Goal: Information Seeking & Learning: Learn about a topic

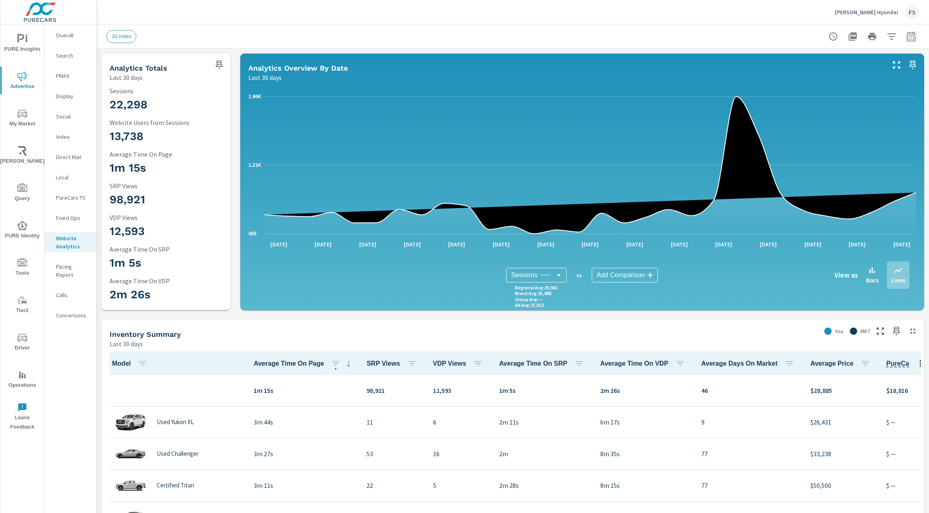
click at [227, 30] on div "20 miles" at bounding box center [456, 36] width 700 height 13
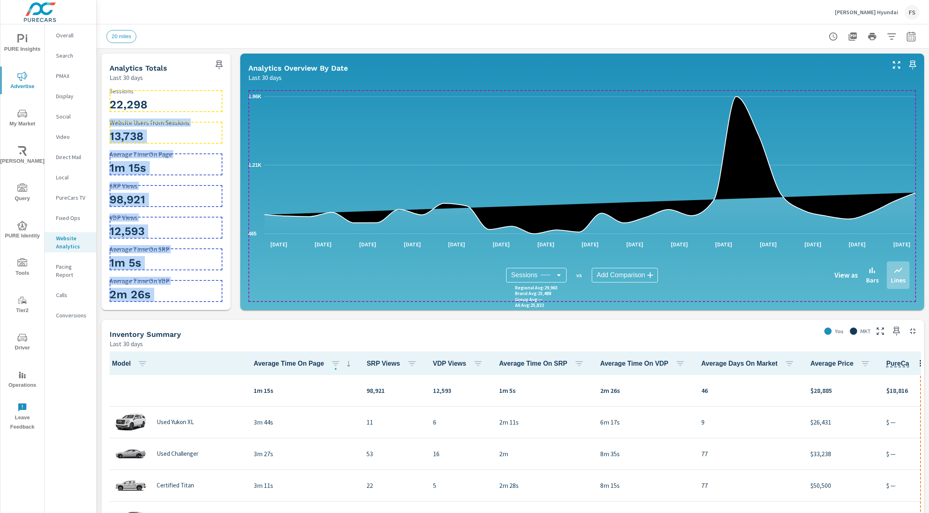
click at [141, 94] on p "Sessions" at bounding box center [166, 90] width 113 height 7
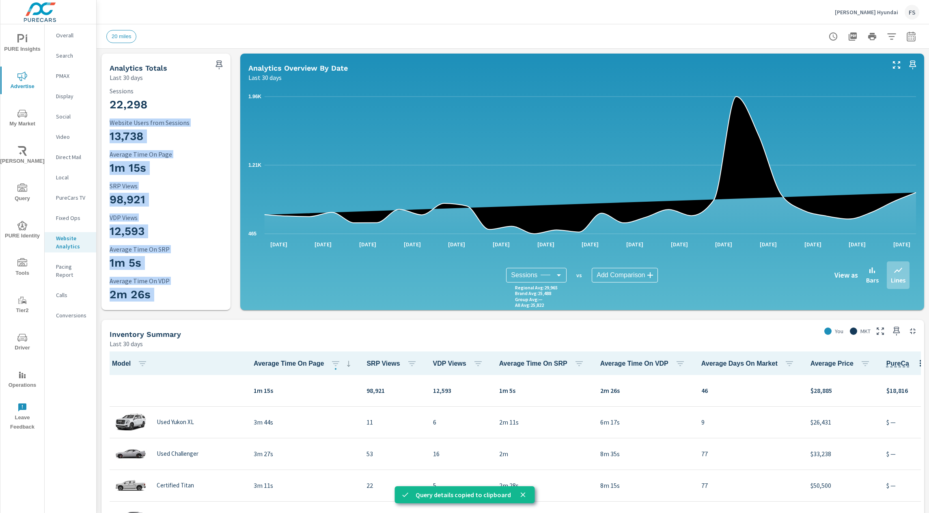
click at [605, 35] on div "20 miles" at bounding box center [456, 36] width 700 height 13
click at [875, 11] on p "Swope Hyundai" at bounding box center [866, 12] width 63 height 7
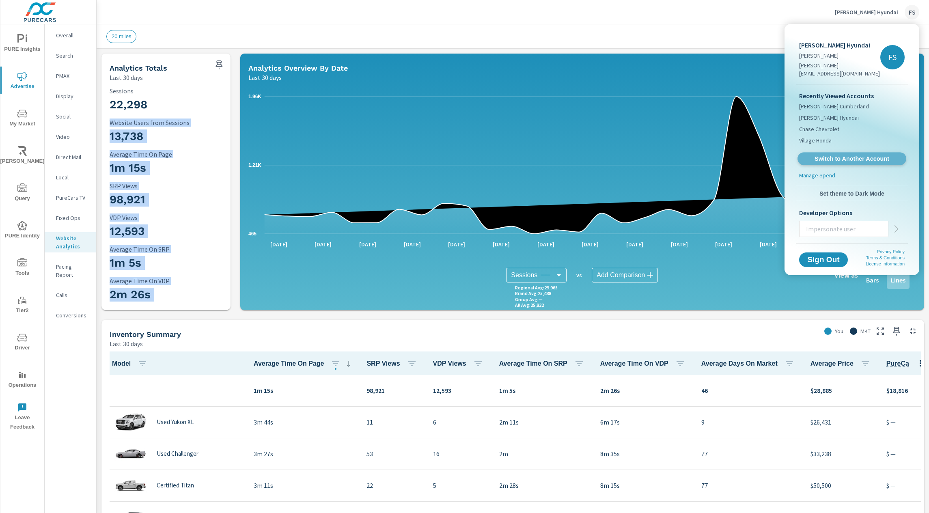
click at [836, 155] on span "Switch to Another Account" at bounding box center [851, 159] width 99 height 8
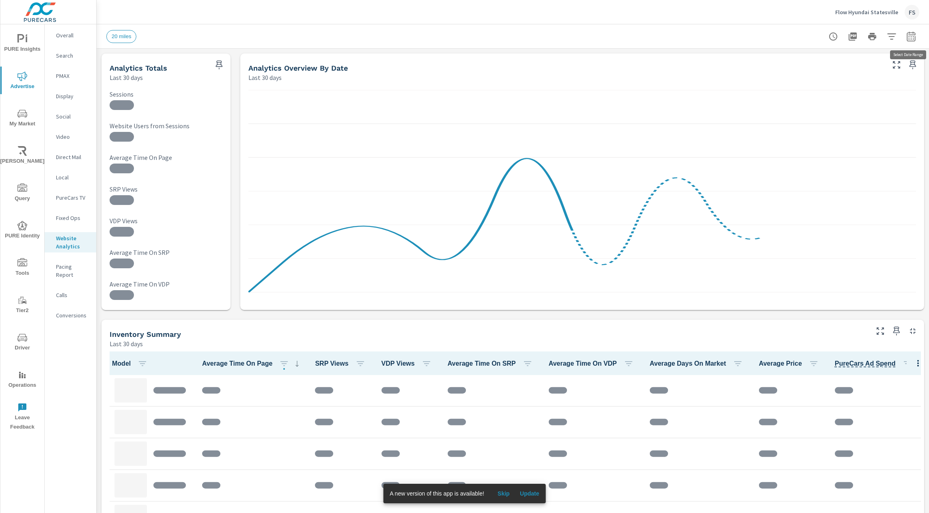
click at [908, 40] on icon "button" at bounding box center [912, 37] width 10 height 10
click at [838, 79] on div "Custom [DATE] Last week Last 7 days Last 14 days Last 30 days Last 45 days Last…" at bounding box center [847, 70] width 88 height 23
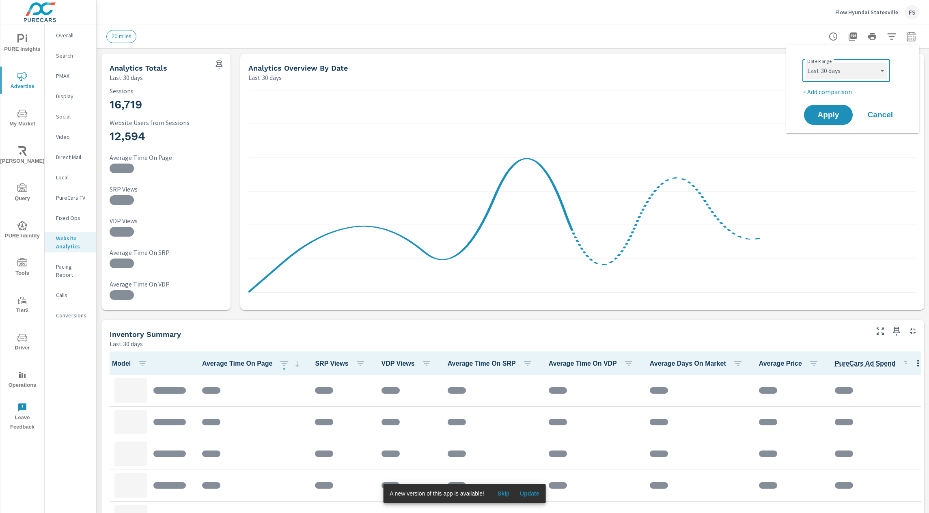
click at [837, 73] on select "Custom [DATE] Last week Last 7 days Last 14 days Last 30 days Last 45 days Last…" at bounding box center [846, 71] width 81 height 16
click at [806, 63] on select "Custom [DATE] Last week Last 7 days Last 14 days Last 30 days Last 45 days Last…" at bounding box center [846, 71] width 81 height 16
select select "Last month"
click at [825, 112] on span "Apply" at bounding box center [828, 115] width 33 height 8
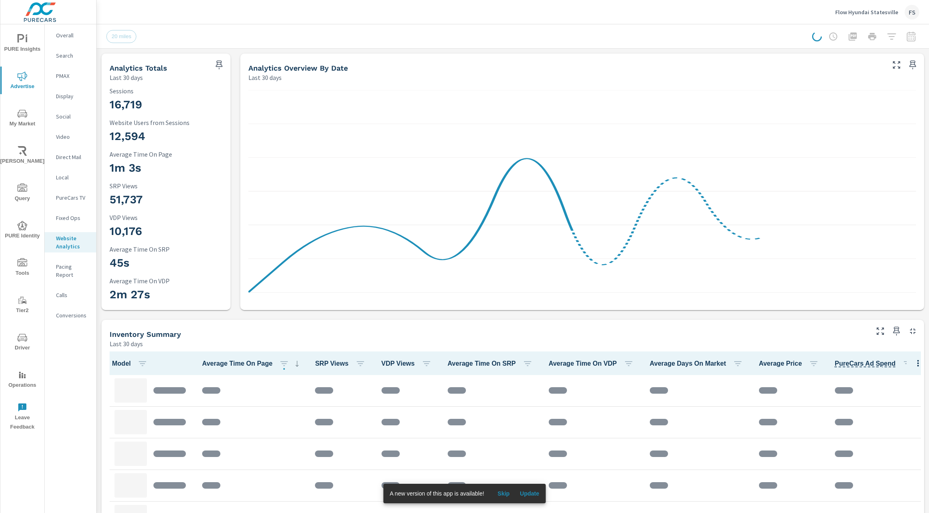
click at [532, 497] on span "Update" at bounding box center [529, 493] width 19 height 7
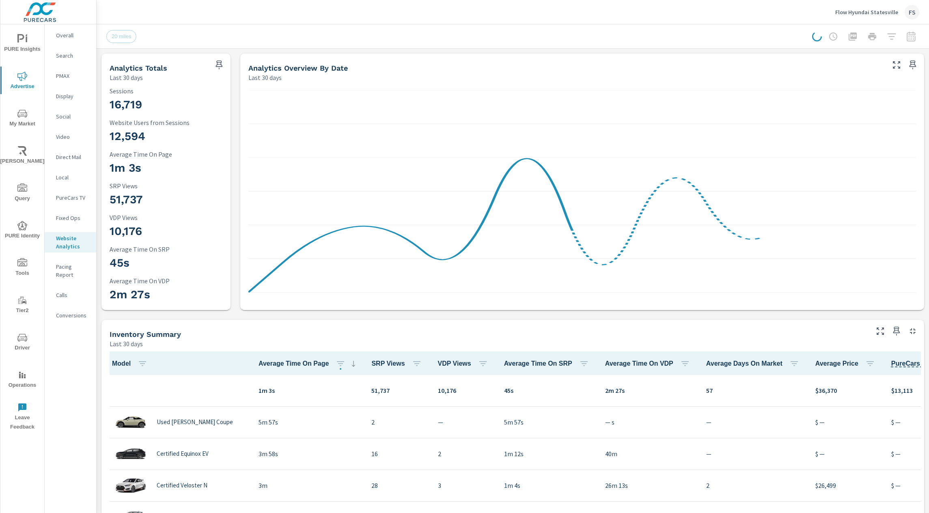
scroll to position [0, 0]
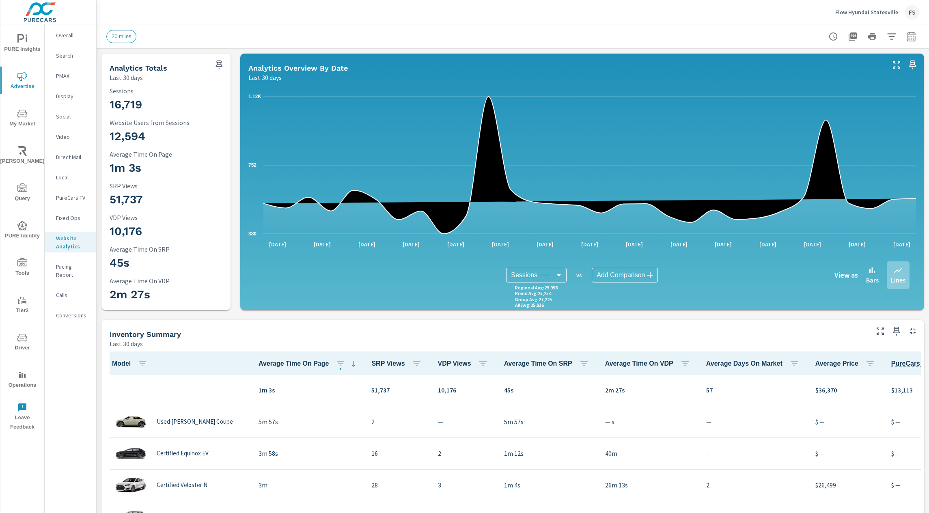
click at [911, 29] on button "button" at bounding box center [911, 36] width 16 height 16
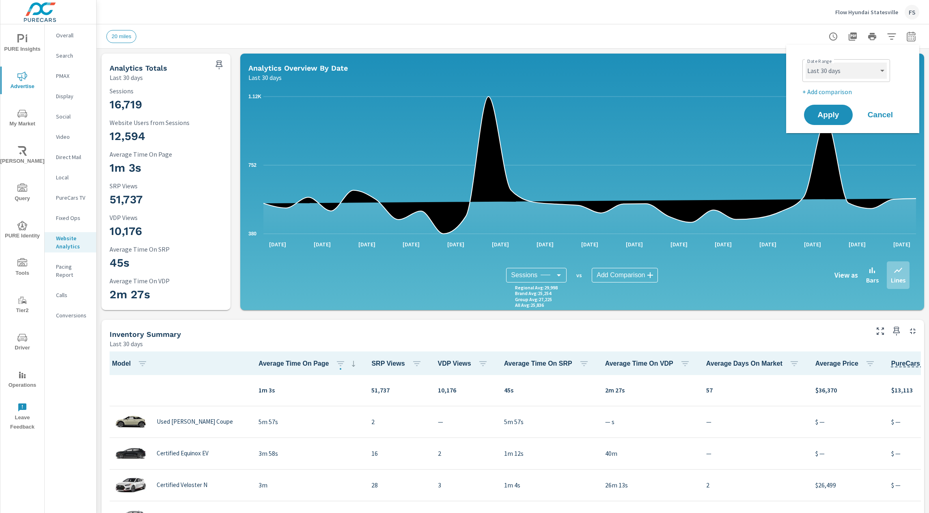
click at [824, 72] on select "Custom [DATE] Last week Last 7 days Last 14 days Last 30 days Last 45 days Last…" at bounding box center [846, 71] width 81 height 16
click at [806, 63] on select "Custom [DATE] Last week Last 7 days Last 14 days Last 30 days Last 45 days Last…" at bounding box center [846, 71] width 81 height 16
select select "Last month"
click at [829, 111] on span "Apply" at bounding box center [828, 115] width 33 height 8
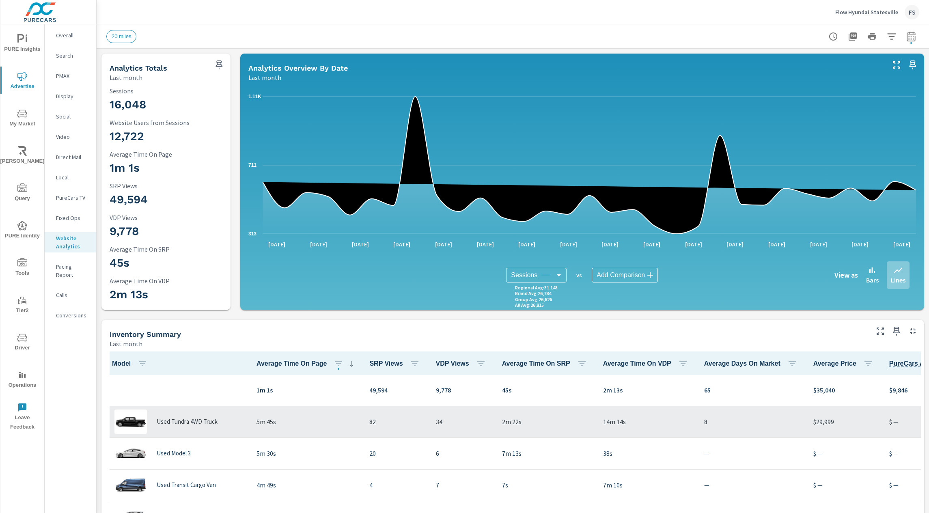
scroll to position [0, 158]
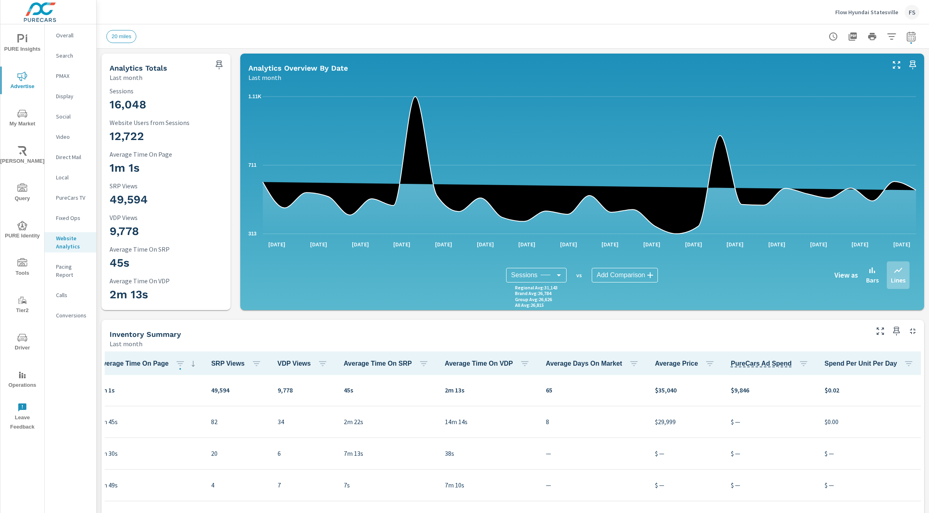
click at [929, 365] on button "button" at bounding box center [938, 363] width 16 height 17
click at [875, 416] on span "Customize columns..." at bounding box center [891, 418] width 51 height 8
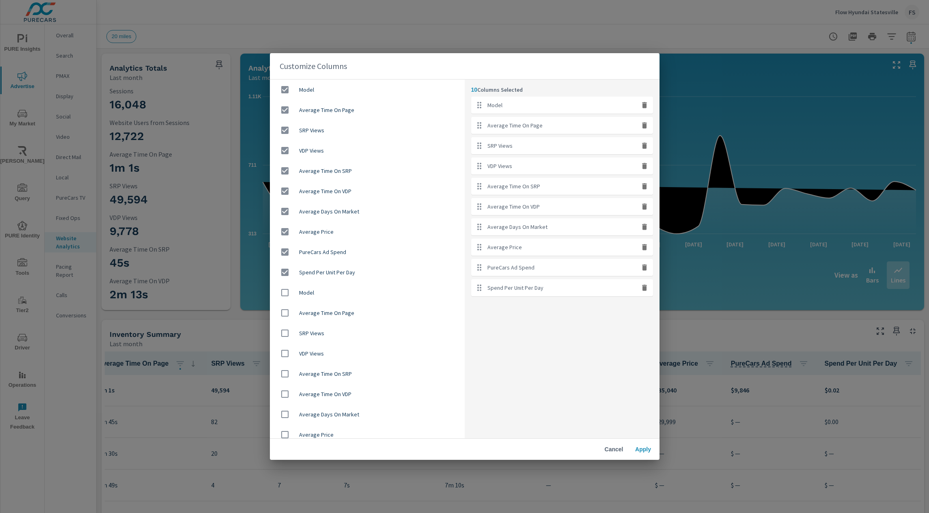
scroll to position [47, 0]
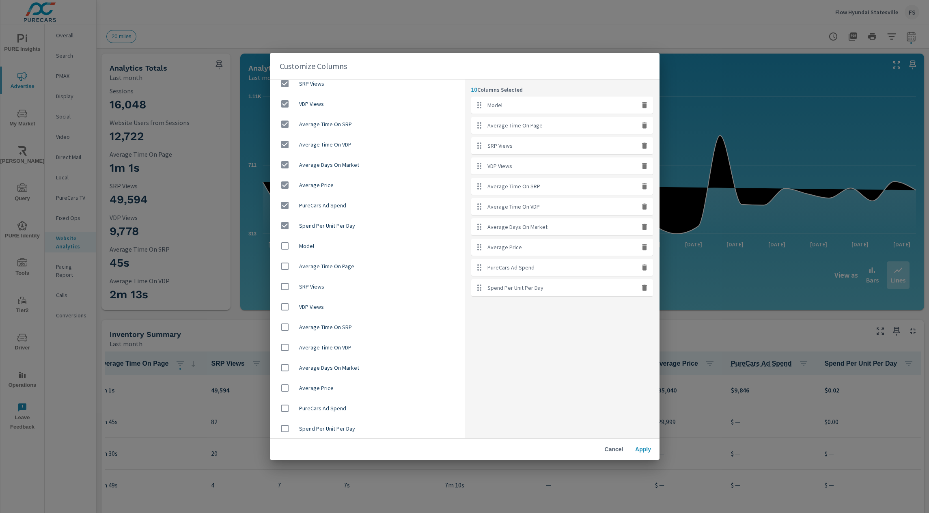
click at [614, 451] on span "Cancel" at bounding box center [614, 449] width 19 height 7
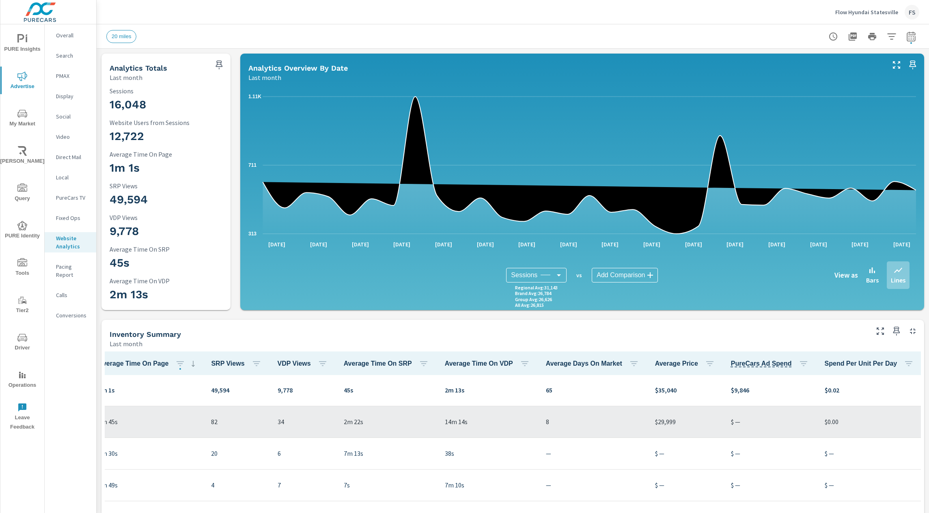
scroll to position [0, 0]
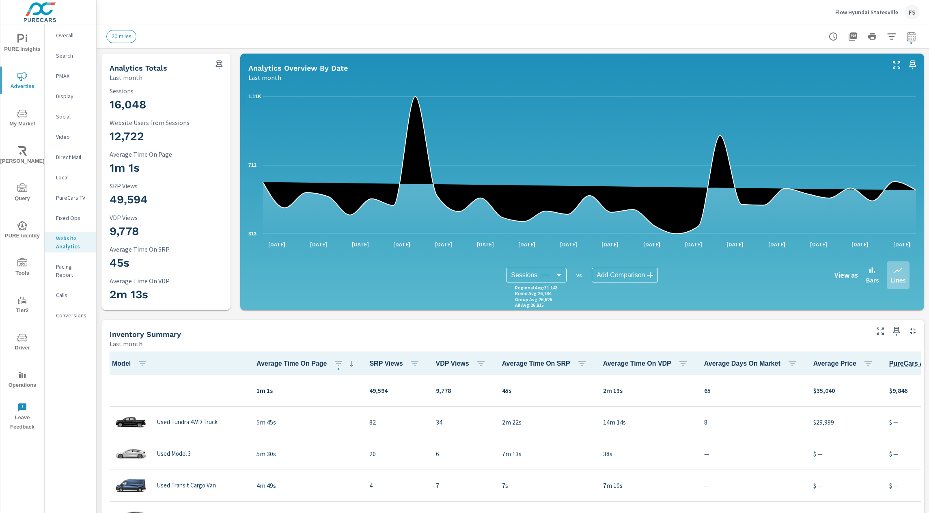
click at [544, 338] on div "Inventory Summary" at bounding box center [489, 334] width 758 height 9
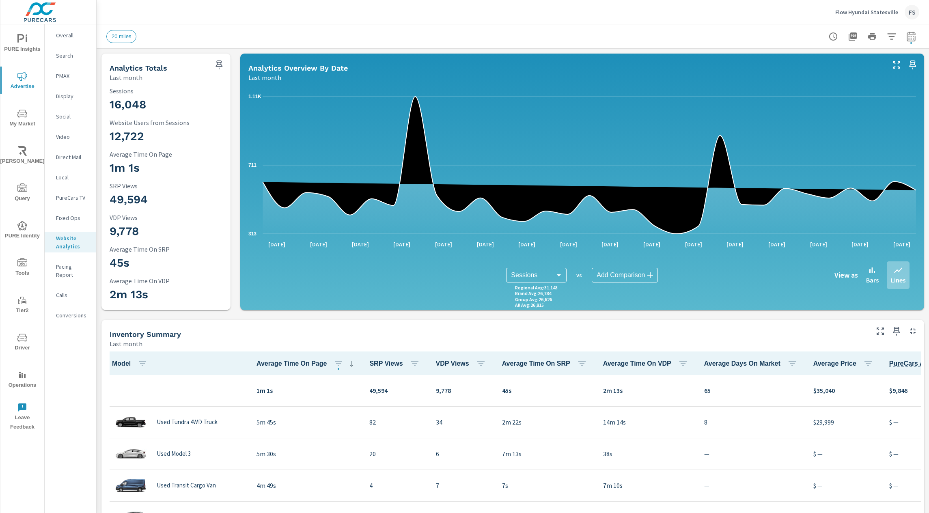
click at [892, 38] on icon "button" at bounding box center [892, 37] width 10 height 10
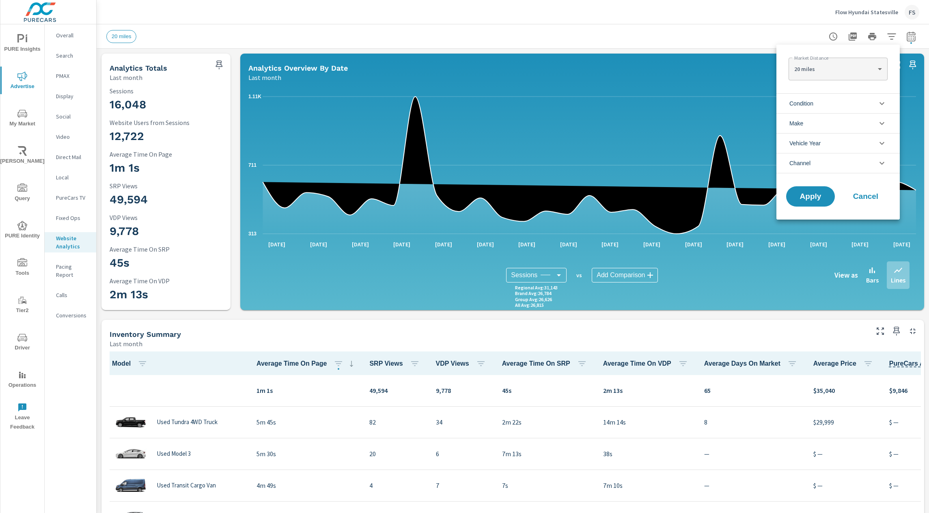
click at [806, 89] on div "Market Distance 20 miles 20 ​" at bounding box center [838, 67] width 123 height 45
click at [791, 130] on span "Make" at bounding box center [797, 123] width 14 height 19
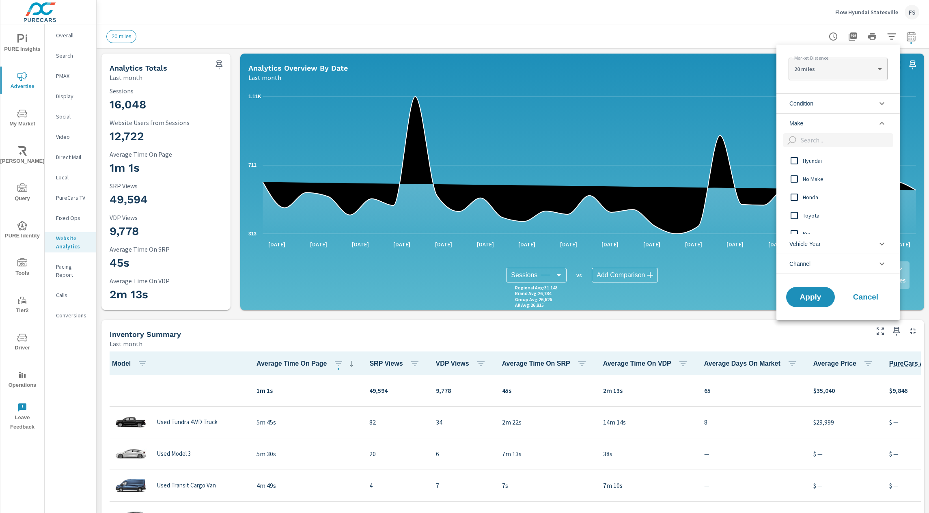
click at [793, 127] on span "Make" at bounding box center [797, 123] width 14 height 19
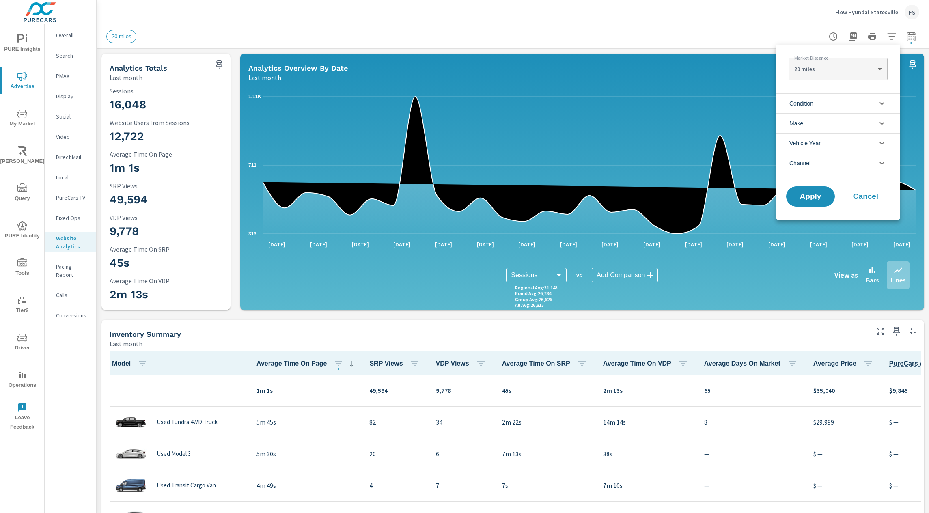
click at [801, 163] on span "Channel" at bounding box center [800, 162] width 21 height 19
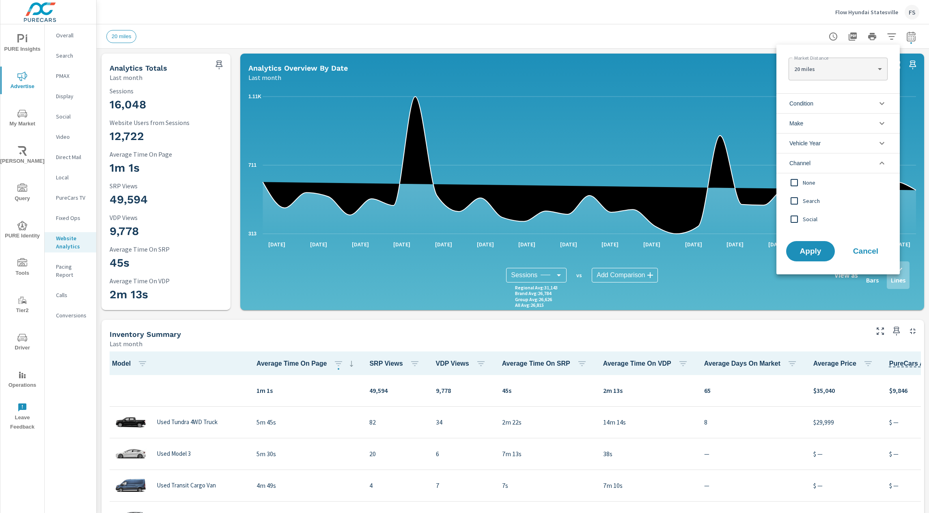
click at [801, 163] on span "Channel" at bounding box center [800, 162] width 21 height 19
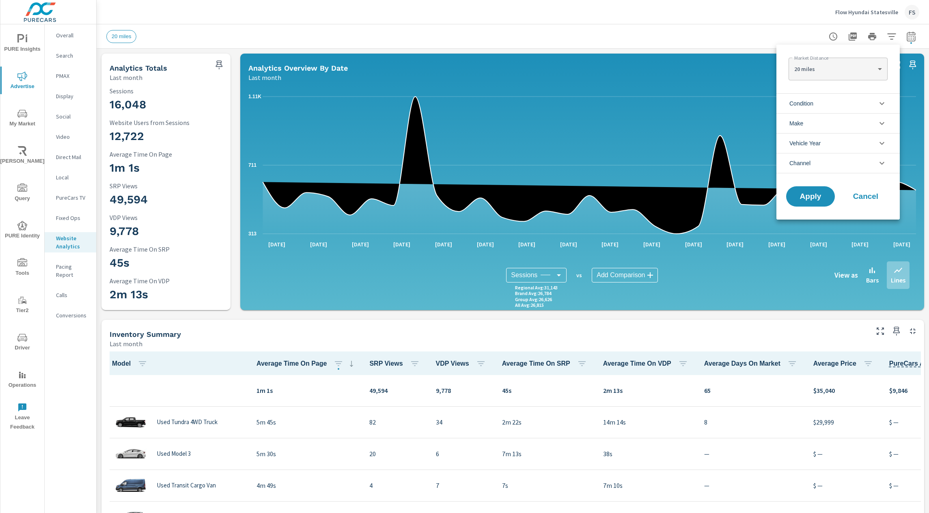
click at [799, 33] on div at bounding box center [464, 256] width 929 height 513
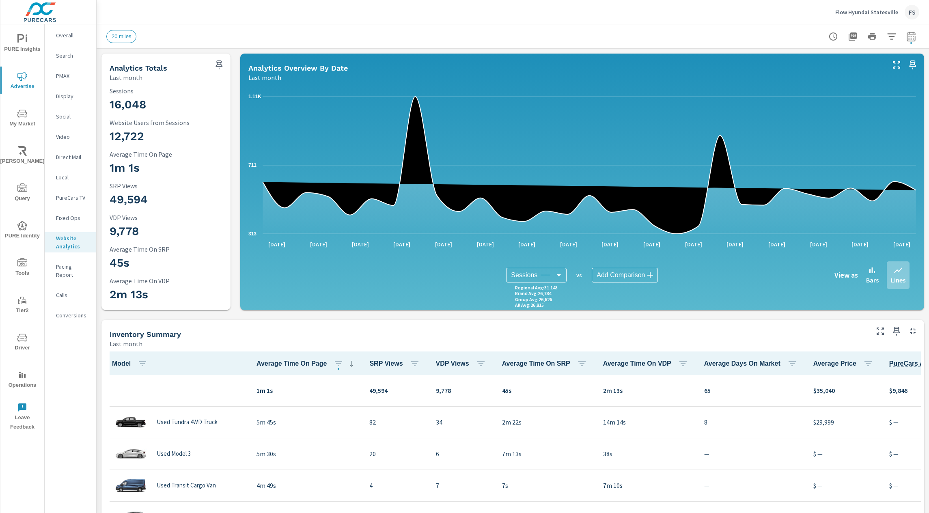
click at [633, 33] on div "20 miles" at bounding box center [456, 36] width 700 height 13
click at [432, 15] on div "Flow Hyundai Statesville FS" at bounding box center [512, 12] width 813 height 24
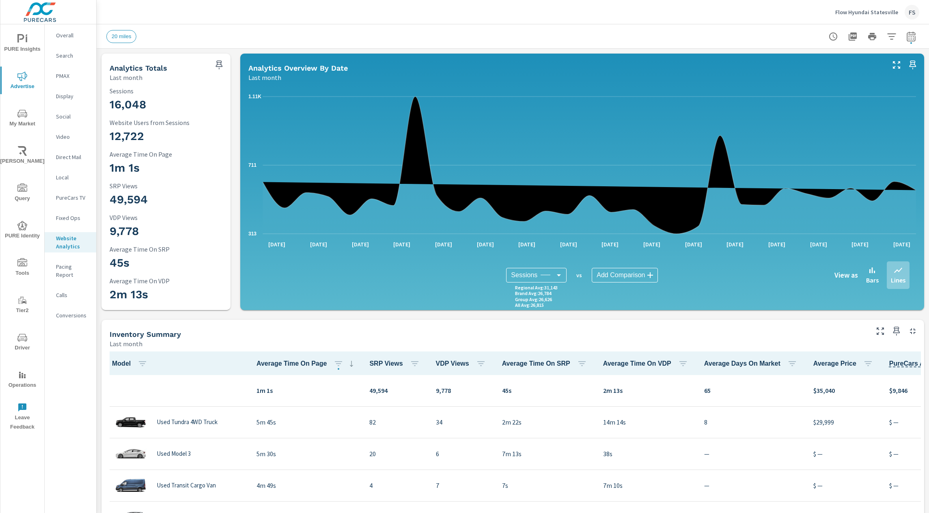
click at [609, 275] on body "PURE Insights Advertise My Market Riley AI Query PURE Identity Tools Tier2 Driv…" at bounding box center [464, 256] width 929 height 513
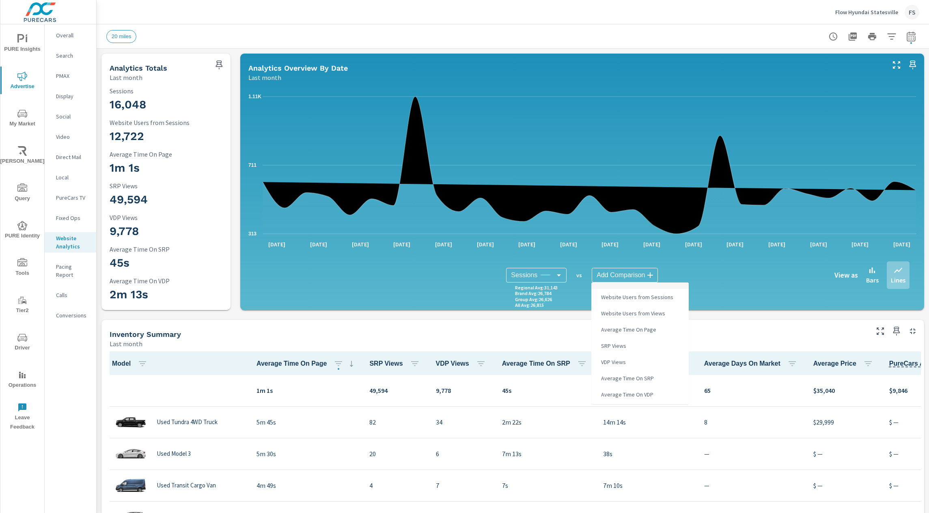
click at [614, 296] on span "Website Users from Sessions" at bounding box center [636, 297] width 77 height 11
type input "Website Users from Sessions"
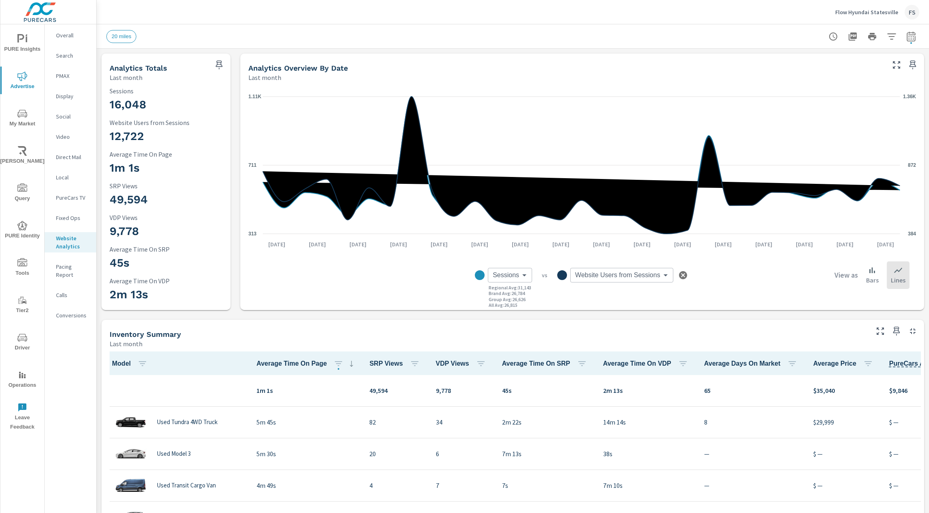
click at [682, 276] on icon "button" at bounding box center [683, 275] width 10 height 10
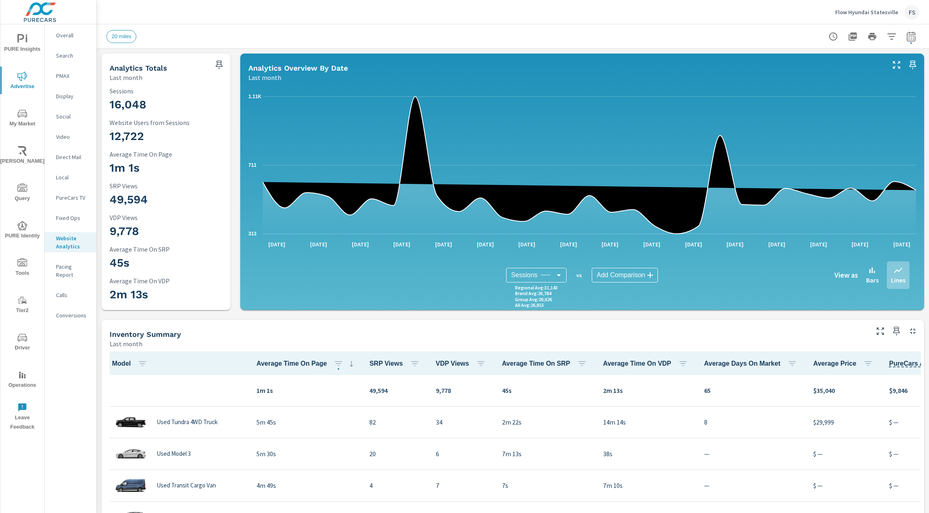
click at [434, 284] on div "Sessions Sessions ​ Regional Avg : 31,143 Brand Avg : 26,784 Group Avg : 26,626…" at bounding box center [582, 275] width 655 height 41
drag, startPoint x: 369, startPoint y: 391, endPoint x: 346, endPoint y: 391, distance: 23.6
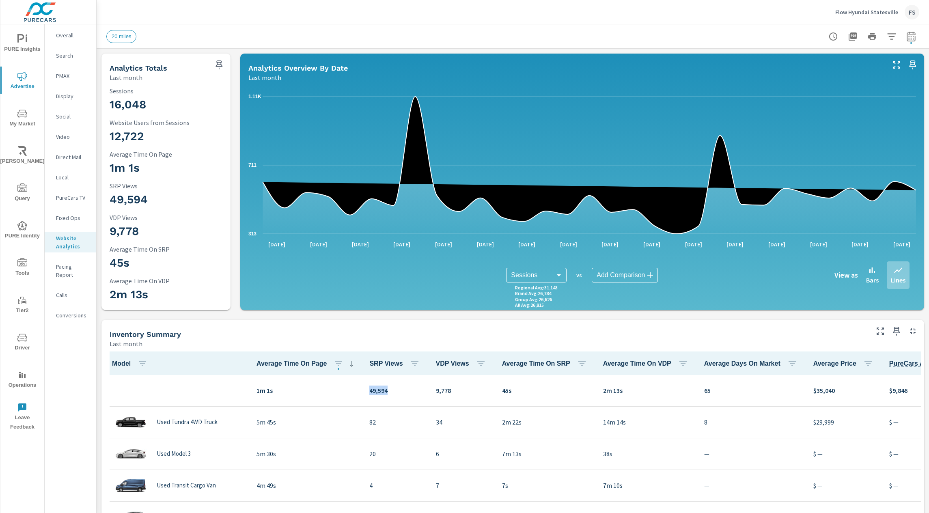
click at [363, 391] on td "49,594" at bounding box center [396, 391] width 66 height 32
click at [375, 346] on div "Last month" at bounding box center [489, 344] width 758 height 10
click at [545, 276] on body "PURE Insights Advertise My Market Riley AI Query PURE Identity Tools Tier2 Driv…" at bounding box center [464, 256] width 929 height 513
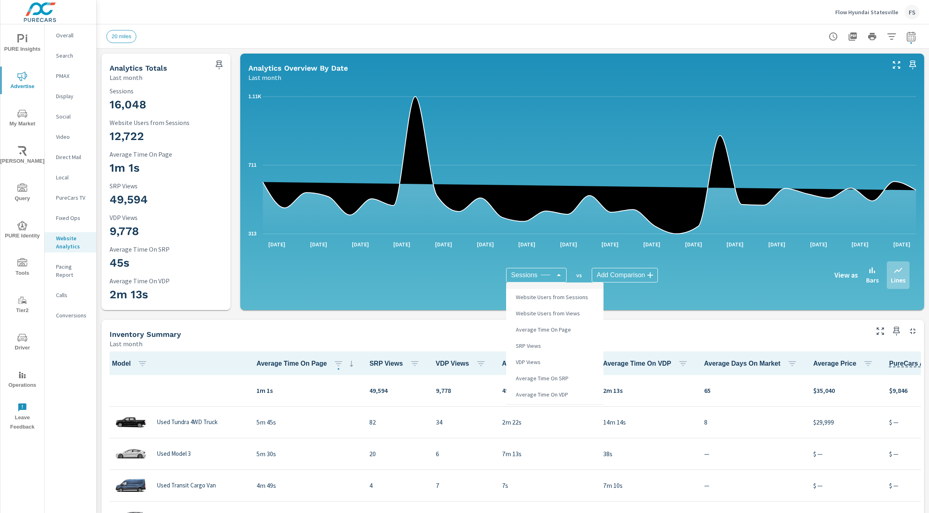
click at [543, 272] on div at bounding box center [464, 256] width 929 height 513
click at [555, 274] on body "PURE Insights Advertise My Market Riley AI Query PURE Identity Tools Tier2 Driv…" at bounding box center [464, 256] width 929 height 513
click at [533, 323] on span "SRP Views" at bounding box center [528, 323] width 30 height 11
type input "SRP Views"
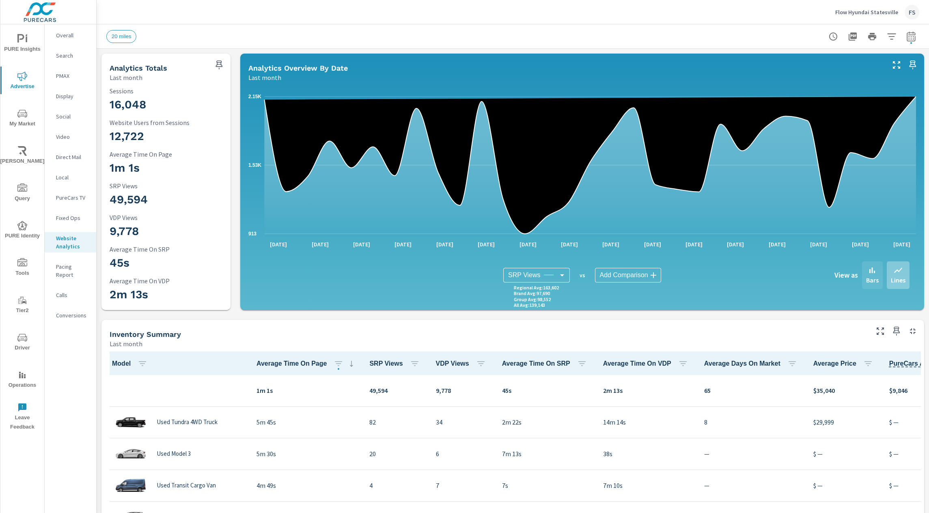
click at [874, 276] on p "Bars" at bounding box center [872, 280] width 13 height 10
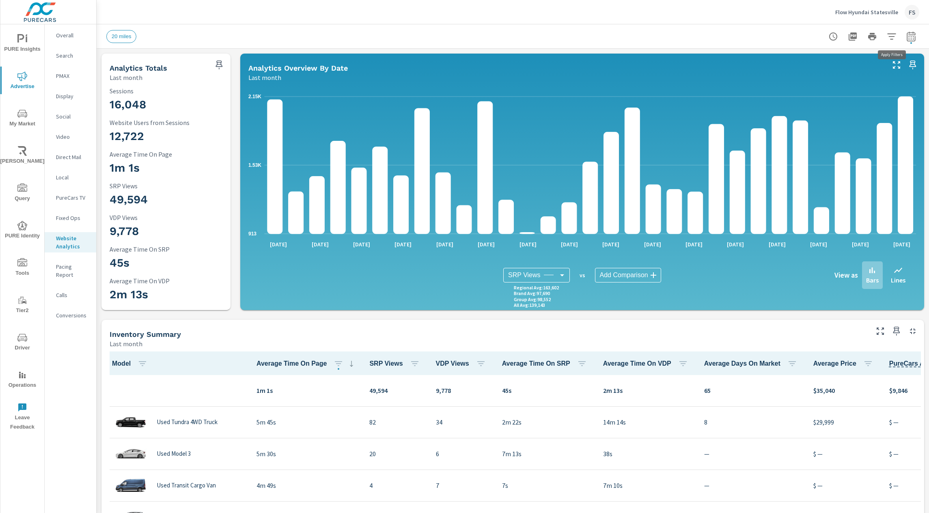
click at [896, 36] on button "button" at bounding box center [892, 36] width 16 height 16
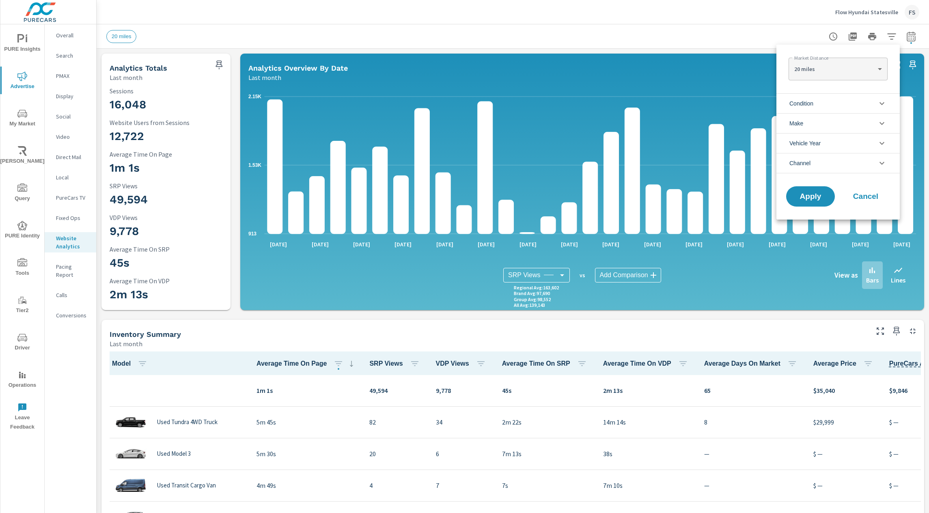
click at [801, 121] on span "Make" at bounding box center [797, 123] width 14 height 19
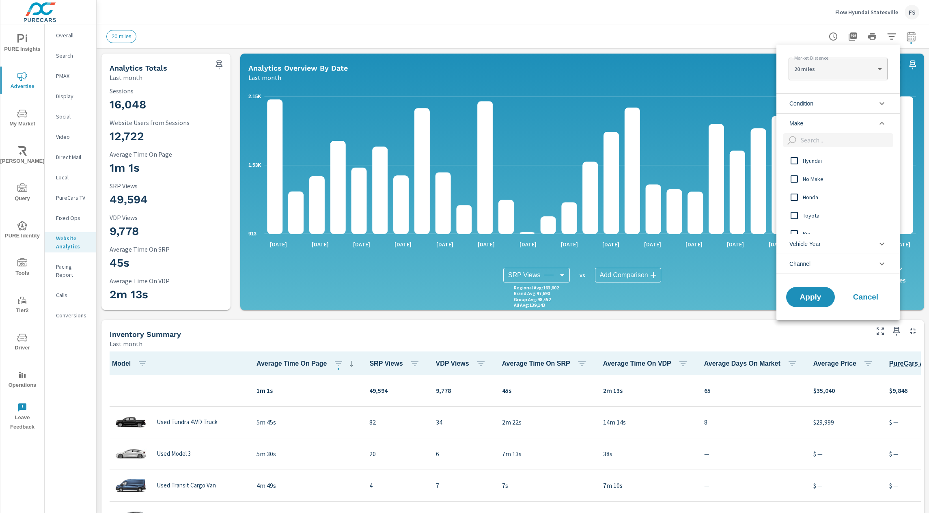
click at [801, 121] on span "Make" at bounding box center [797, 123] width 14 height 19
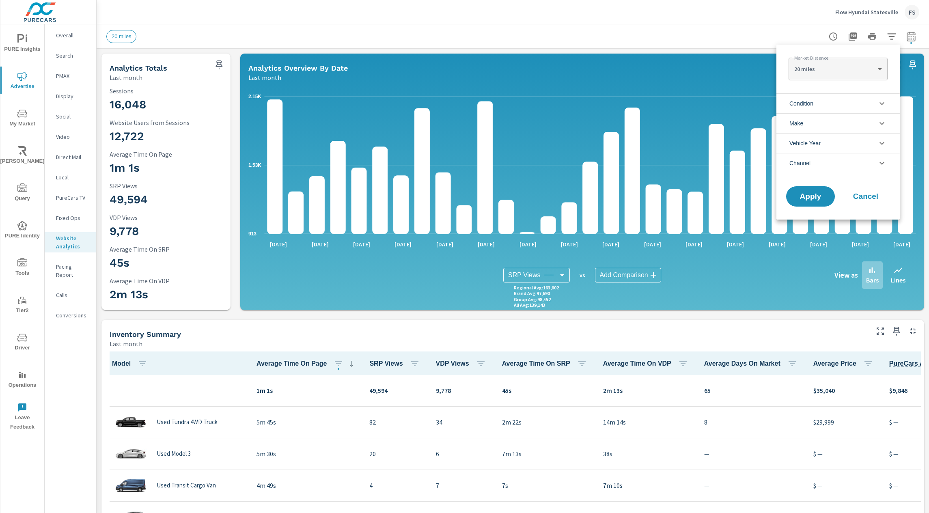
click at [801, 121] on span "Make" at bounding box center [797, 123] width 14 height 19
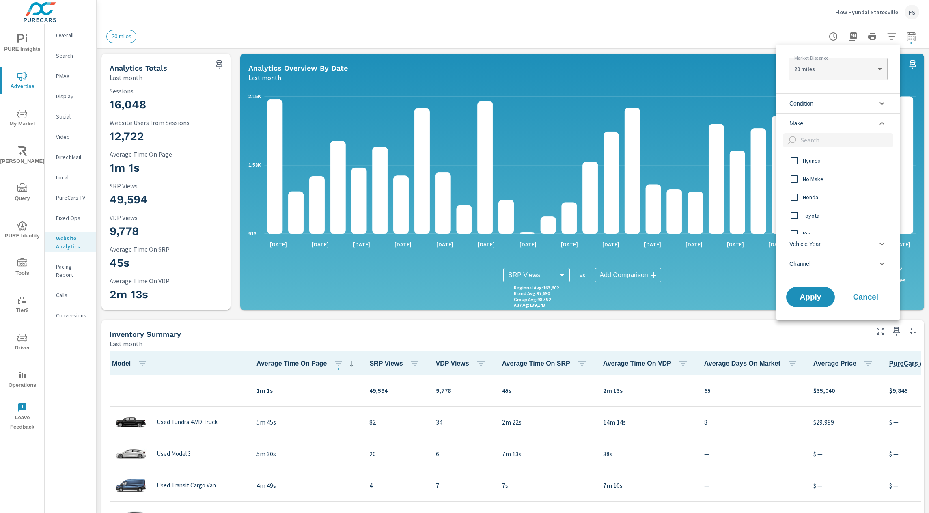
click at [801, 121] on span "Make" at bounding box center [797, 123] width 14 height 19
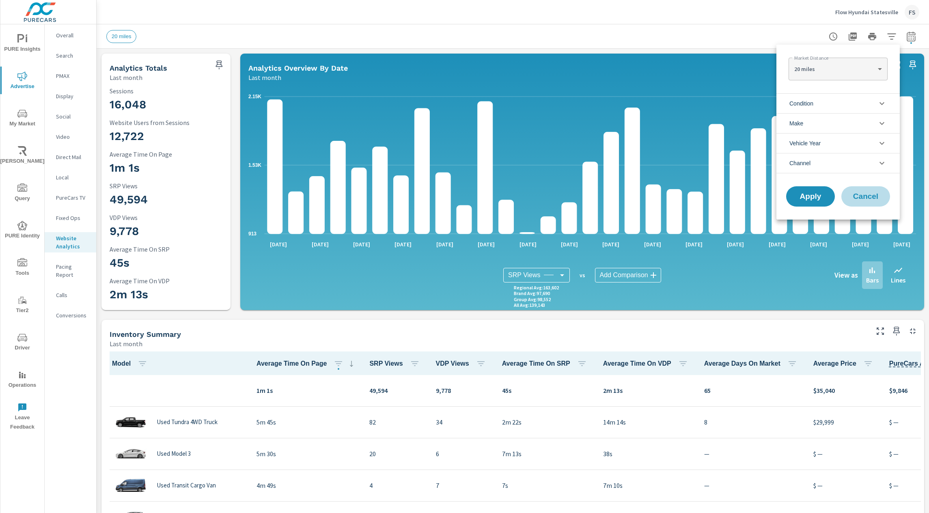
click at [873, 201] on button "Cancel" at bounding box center [866, 196] width 49 height 20
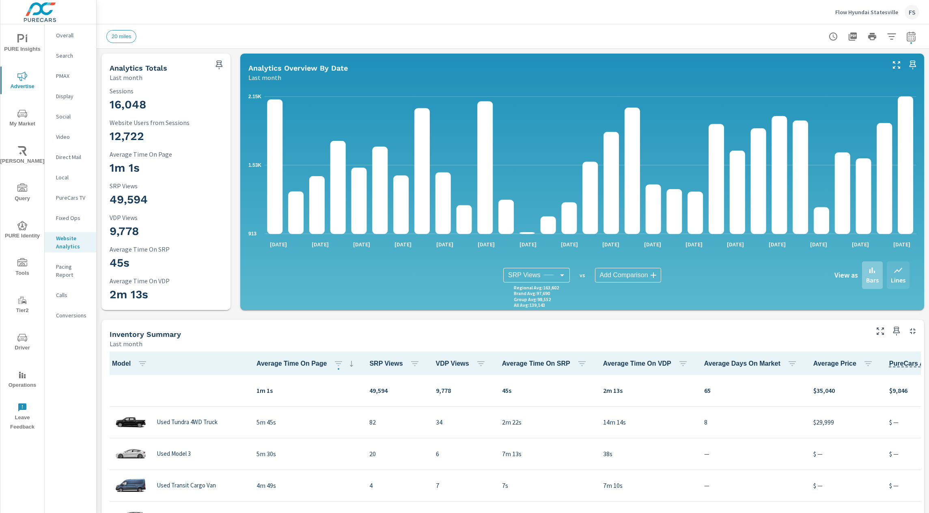
click at [907, 276] on div "Lines" at bounding box center [898, 275] width 23 height 28
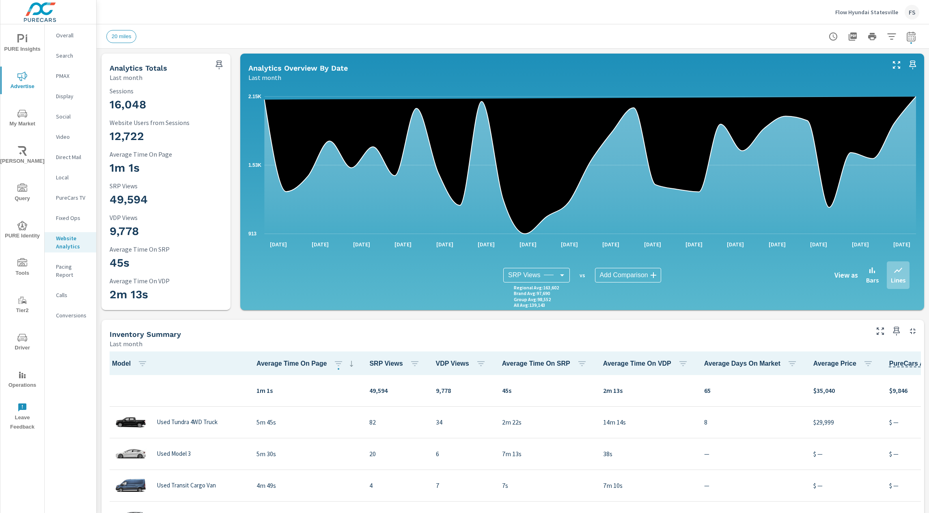
click at [375, 320] on div "Inventory Summary Last month" at bounding box center [486, 334] width 769 height 29
click at [376, 320] on div "Inventory Summary Last month" at bounding box center [486, 334] width 769 height 29
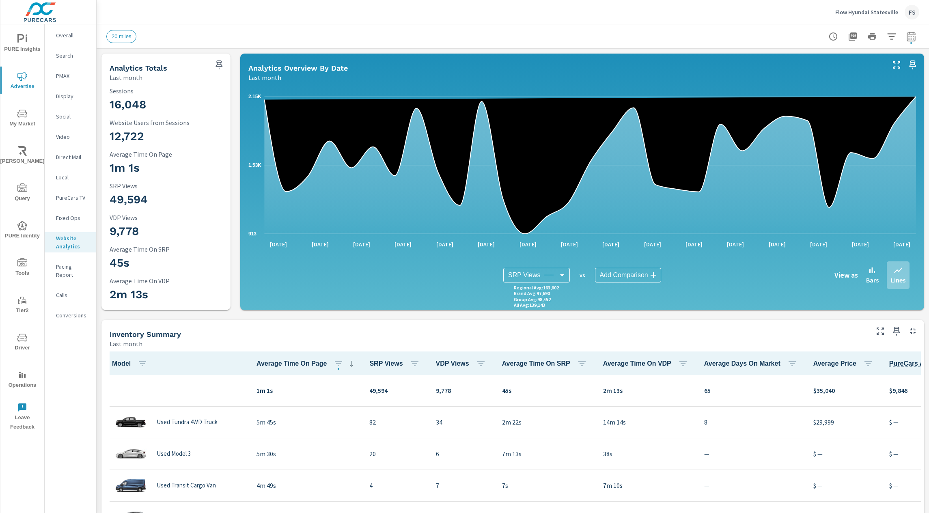
click at [356, 320] on div "Inventory Summary Last month" at bounding box center [486, 334] width 769 height 29
click at [363, 320] on div "Inventory Summary Last month" at bounding box center [486, 334] width 769 height 29
drag, startPoint x: 434, startPoint y: 393, endPoint x: 404, endPoint y: 393, distance: 30.0
click at [430, 393] on td "9,778" at bounding box center [463, 391] width 66 height 32
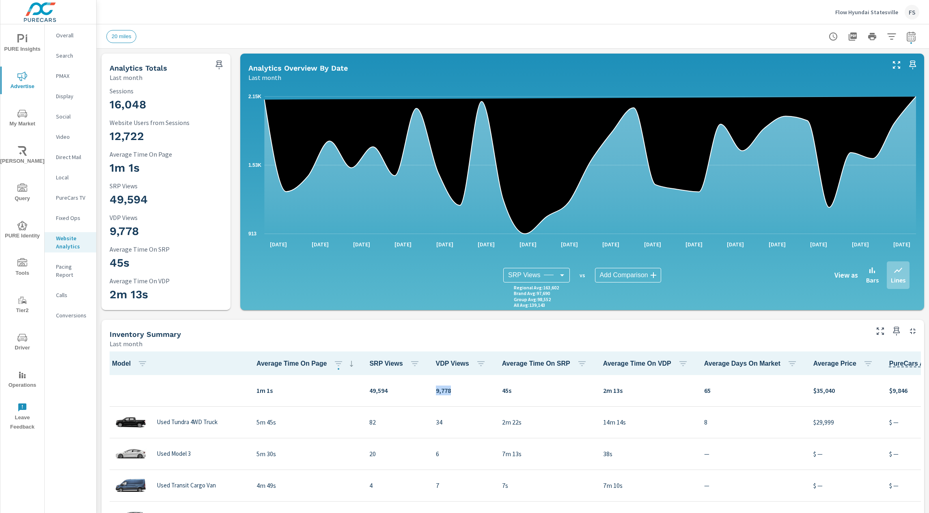
drag, startPoint x: 432, startPoint y: 390, endPoint x: 402, endPoint y: 391, distance: 29.7
click at [403, 391] on tr "1m 1s 49,594 9,778 45s 2m 13s 65 $35,040 $9,846 $0.02" at bounding box center [606, 391] width 1003 height 32
click at [435, 331] on div "Inventory Summary" at bounding box center [489, 334] width 758 height 9
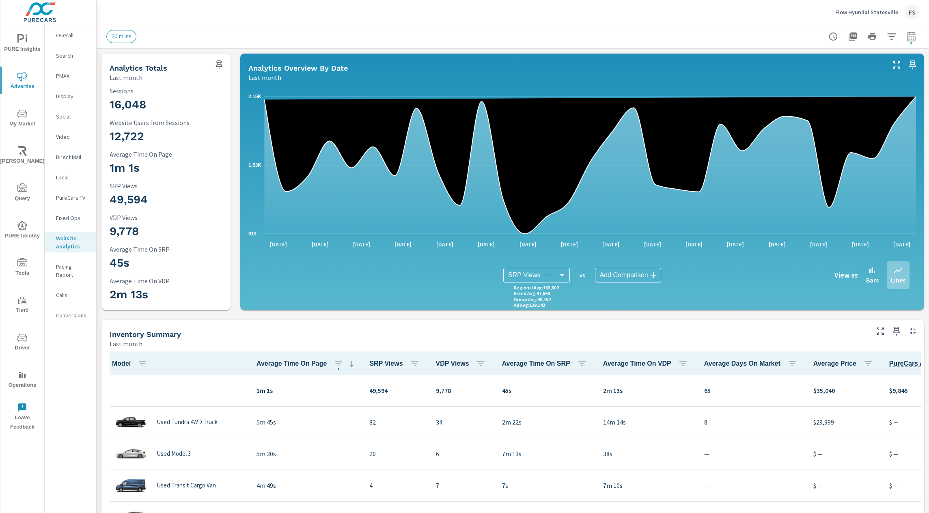
click at [435, 331] on div "Inventory Summary" at bounding box center [489, 334] width 758 height 9
